Goal: Transaction & Acquisition: Book appointment/travel/reservation

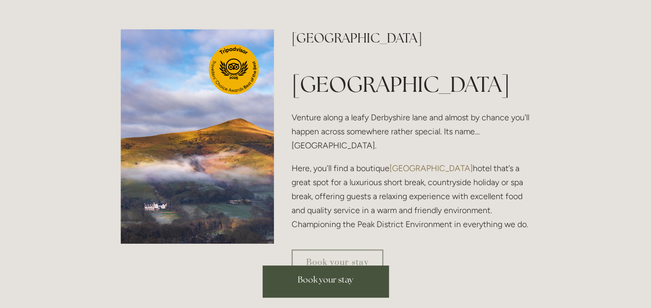
scroll to position [241, 0]
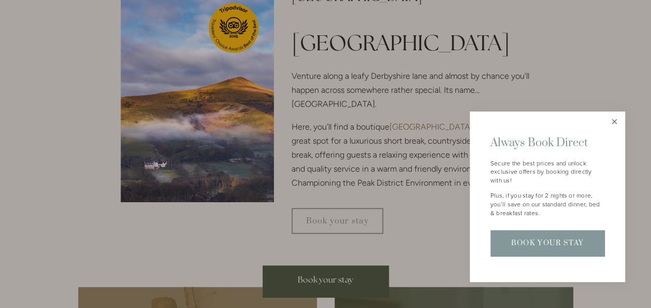
click at [615, 123] on link "Close" at bounding box center [615, 122] width 18 height 18
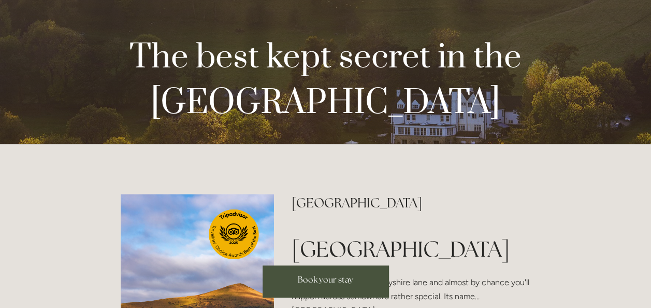
scroll to position [52, 0]
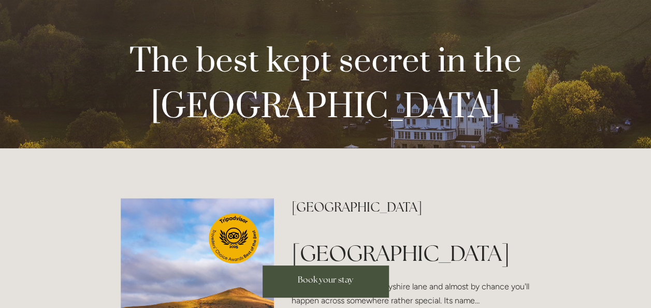
click at [338, 276] on span "Book your stay" at bounding box center [325, 279] width 55 height 11
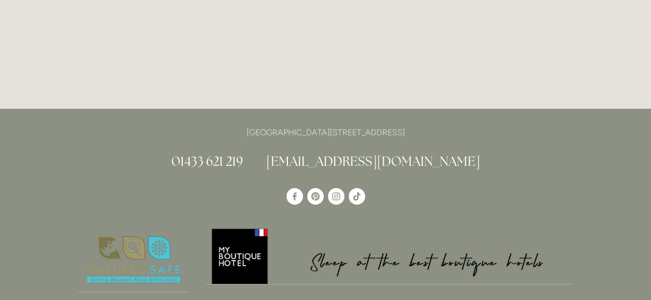
scroll to position [1763, 0]
